Goal: Information Seeking & Learning: Get advice/opinions

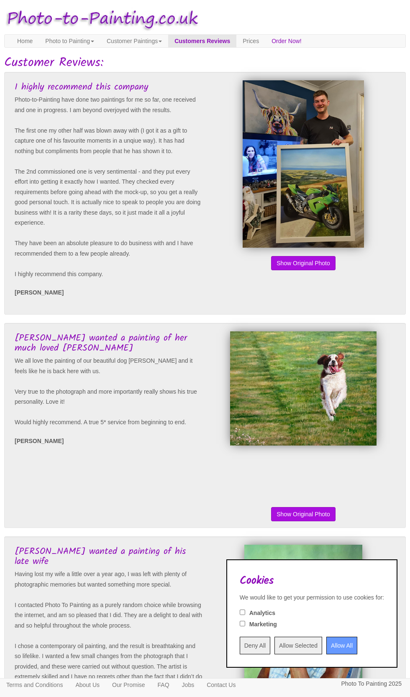
click at [347, 641] on input "Allow All" at bounding box center [341, 645] width 31 height 18
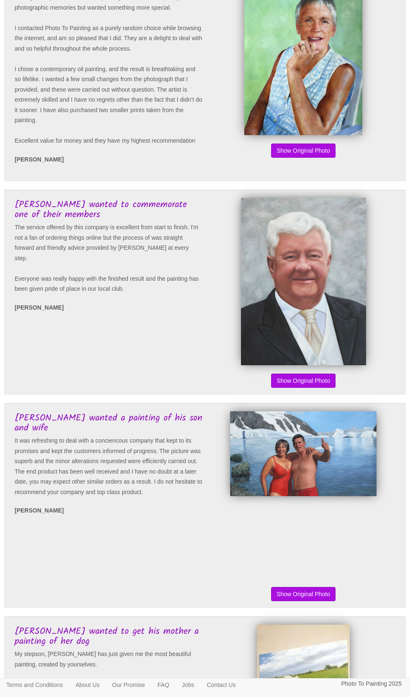
scroll to position [578, 0]
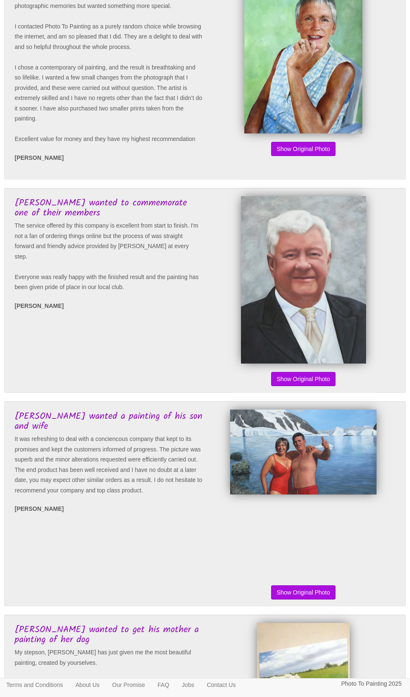
click at [324, 440] on img at bounding box center [303, 451] width 146 height 85
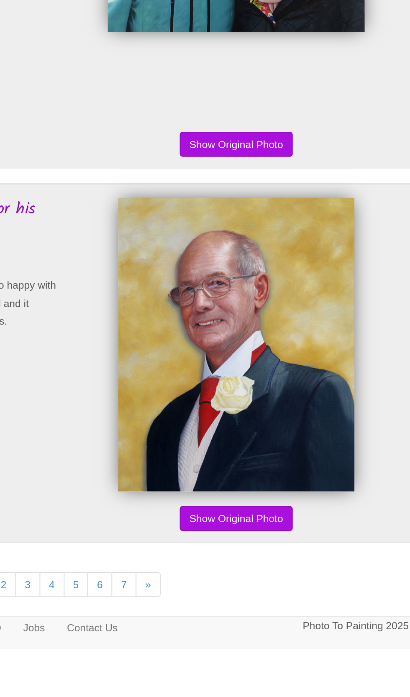
scroll to position [1615, 0]
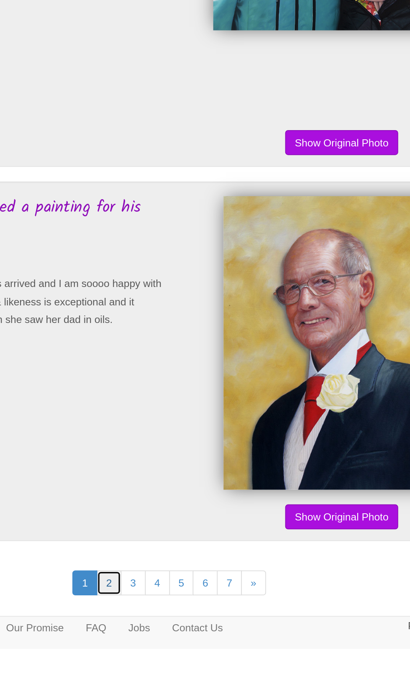
click at [170, 652] on link "2" at bounding box center [170, 659] width 14 height 14
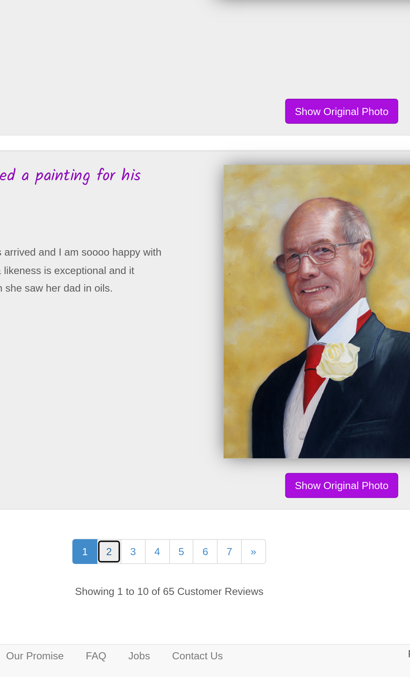
scroll to position [1676, 0]
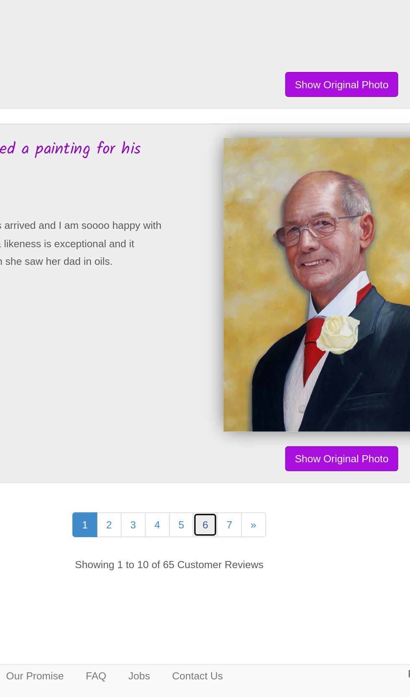
click at [227, 591] on link "6" at bounding box center [225, 598] width 14 height 14
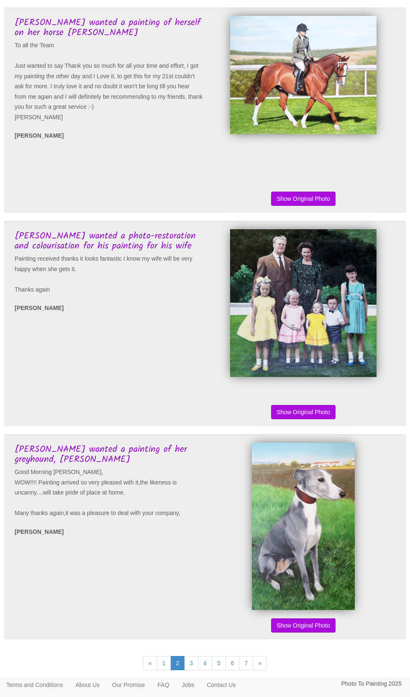
scroll to position [1588, 0]
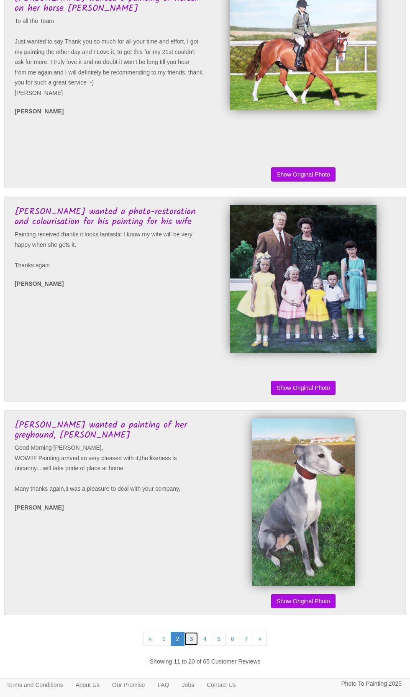
click at [191, 646] on link "3" at bounding box center [191, 638] width 14 height 14
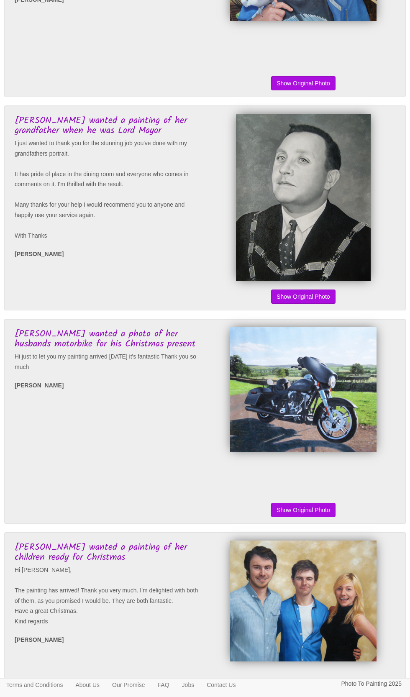
scroll to position [0, 0]
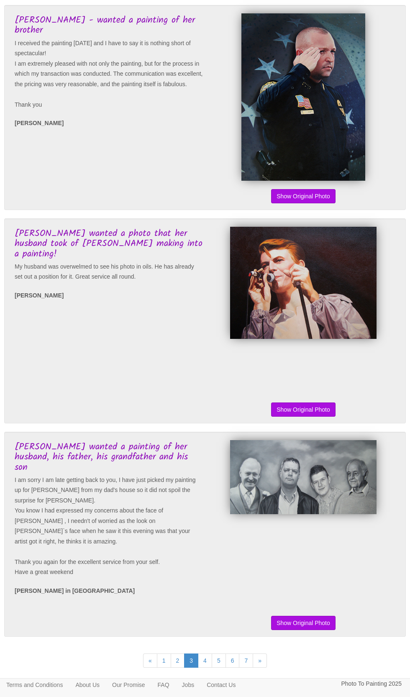
scroll to position [1578, 0]
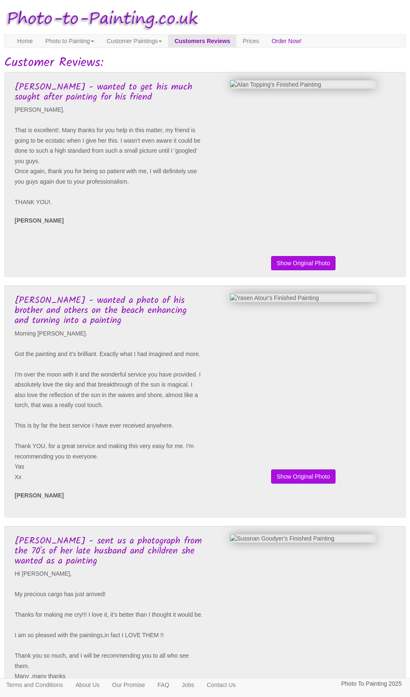
click at [329, 181] on div "Show Painting Show Original Photo" at bounding box center [301, 174] width 192 height 188
click at [314, 263] on button "Show Original Photo" at bounding box center [303, 263] width 64 height 14
click at [317, 266] on button "Show Original Photo" at bounding box center [303, 263] width 64 height 14
click at [306, 259] on button "Show Original Photo" at bounding box center [303, 263] width 64 height 14
